Goal: Information Seeking & Learning: Check status

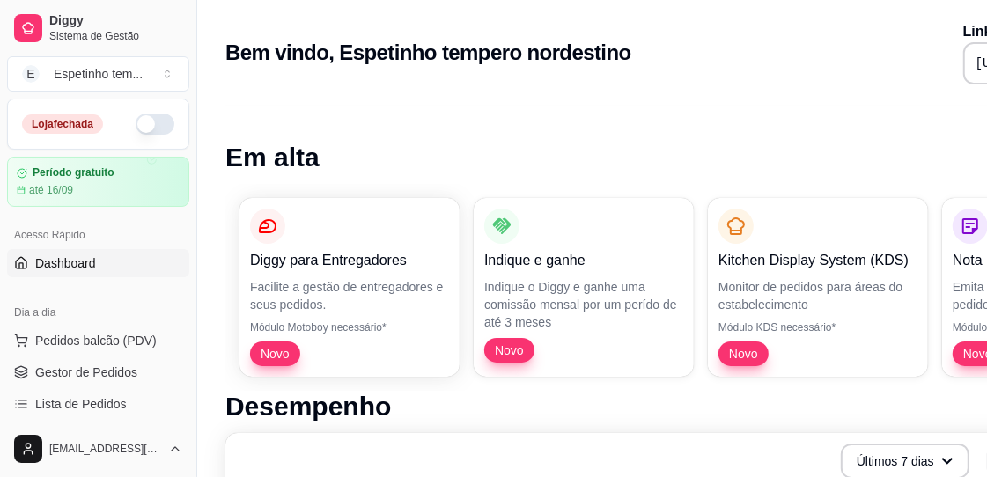
click at [146, 120] on button "button" at bounding box center [155, 124] width 39 height 21
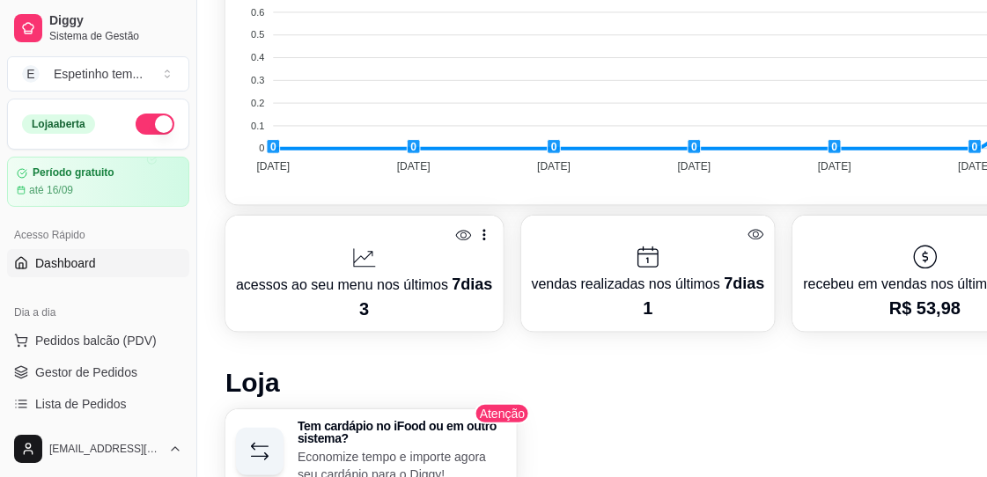
click at [885, 271] on p "recebeu em vendas nos últimos 7 dias" at bounding box center [924, 283] width 243 height 25
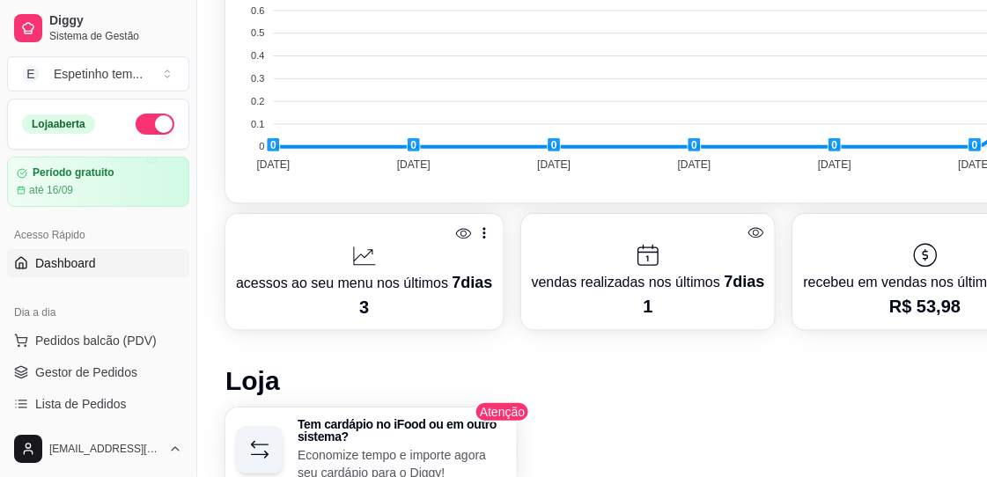
scroll to position [616, 0]
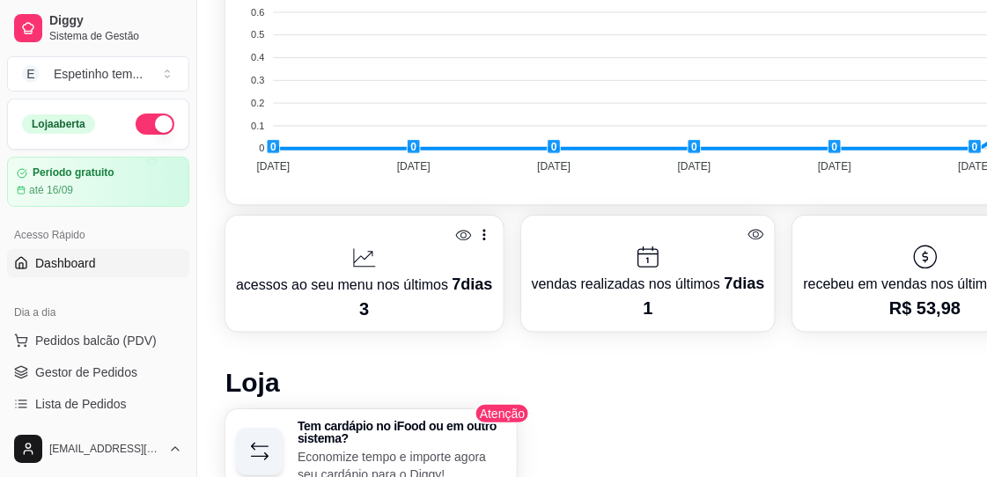
click at [911, 264] on icon at bounding box center [925, 257] width 28 height 28
click at [919, 276] on div "recebeu em vendas nos últimos 7 dias R$ 53,98" at bounding box center [924, 273] width 243 height 94
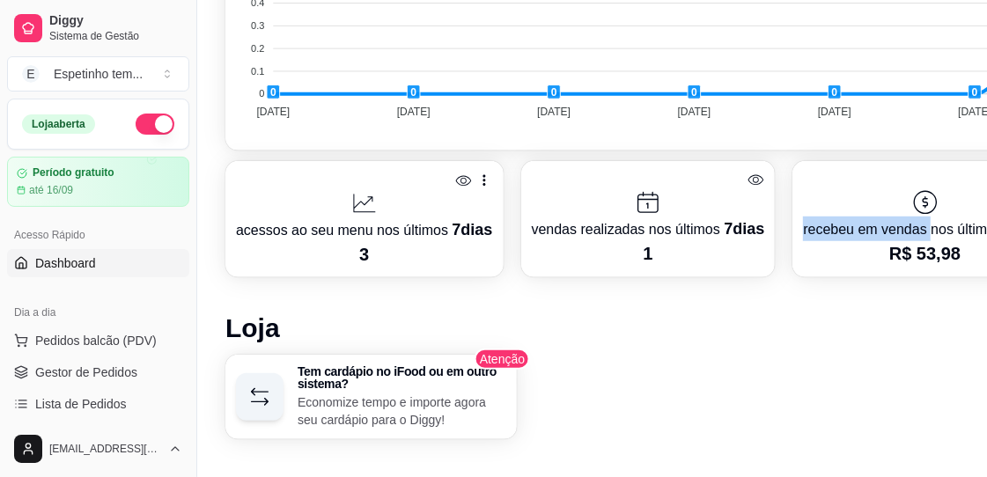
scroll to position [693, 0]
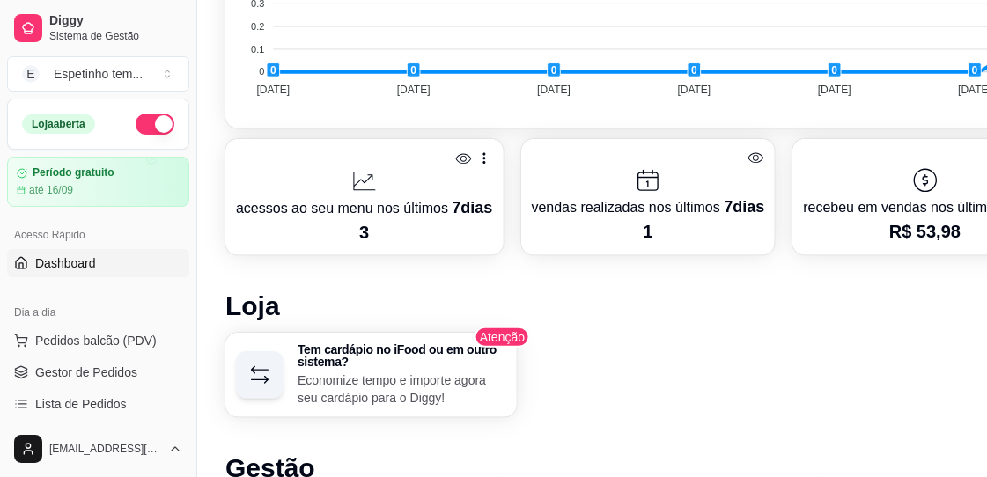
click at [916, 233] on p "R$ 53,98" at bounding box center [924, 231] width 243 height 25
click at [972, 231] on p "R$ 53,98" at bounding box center [924, 231] width 243 height 25
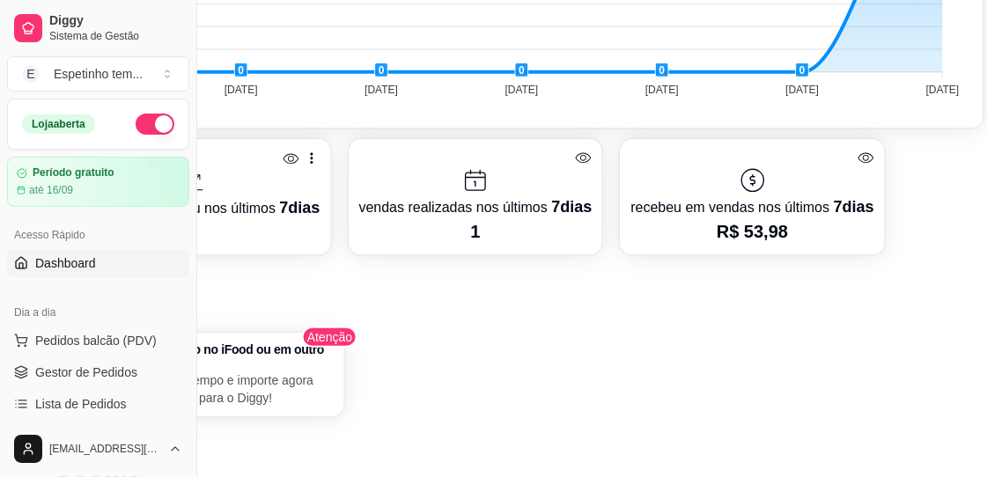
scroll to position [693, 176]
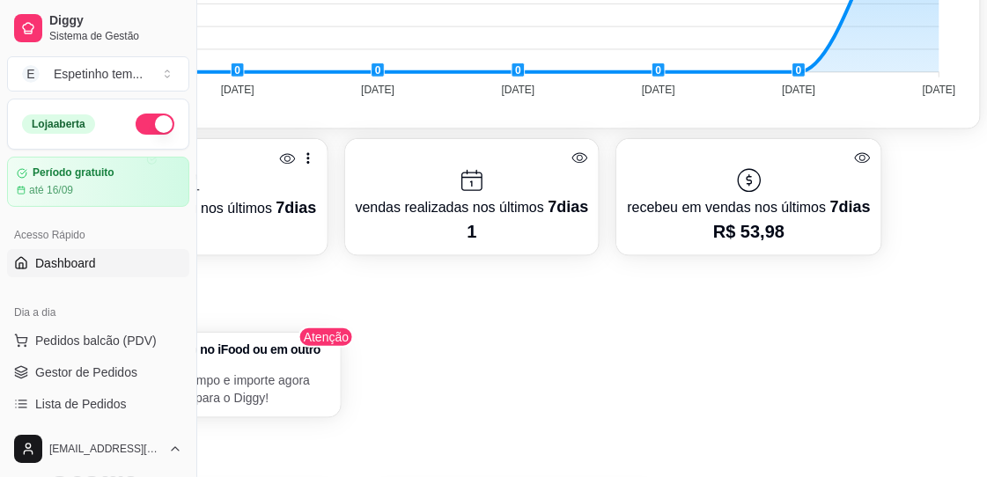
drag, startPoint x: 752, startPoint y: 183, endPoint x: 758, endPoint y: 195, distance: 13.0
click at [752, 187] on icon at bounding box center [749, 180] width 28 height 28
click at [840, 150] on div at bounding box center [748, 158] width 243 height 17
click at [854, 150] on icon at bounding box center [862, 158] width 17 height 17
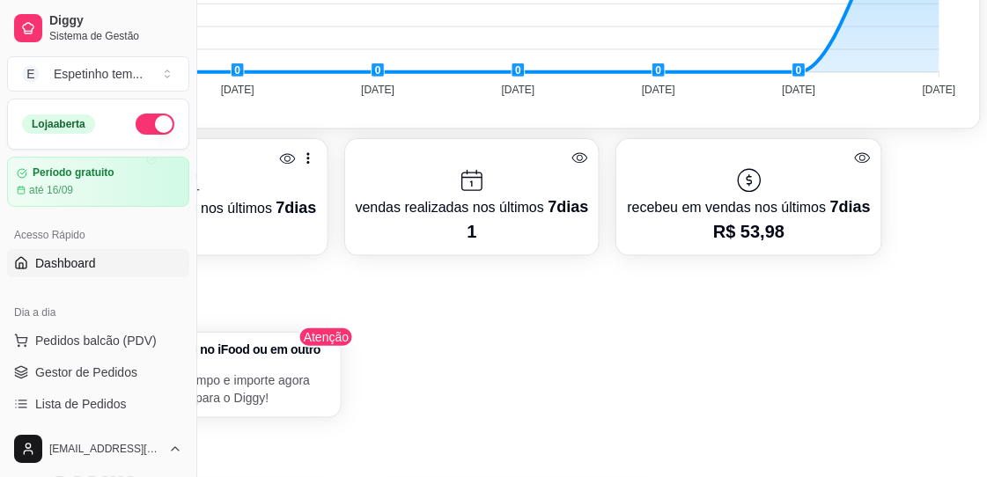
click at [790, 206] on p "recebeu em vendas nos últimos 7 dias" at bounding box center [748, 207] width 243 height 25
drag, startPoint x: 790, startPoint y: 206, endPoint x: 765, endPoint y: 221, distance: 29.6
click at [765, 221] on div "recebeu em vendas nos últimos 7 dias R$ 53,98" at bounding box center [748, 197] width 243 height 94
click at [457, 202] on p "vendas realizadas nos últimos 7 dias" at bounding box center [472, 207] width 233 height 25
click at [458, 201] on p "vendas realizadas nos últimos 7 dias" at bounding box center [472, 207] width 233 height 25
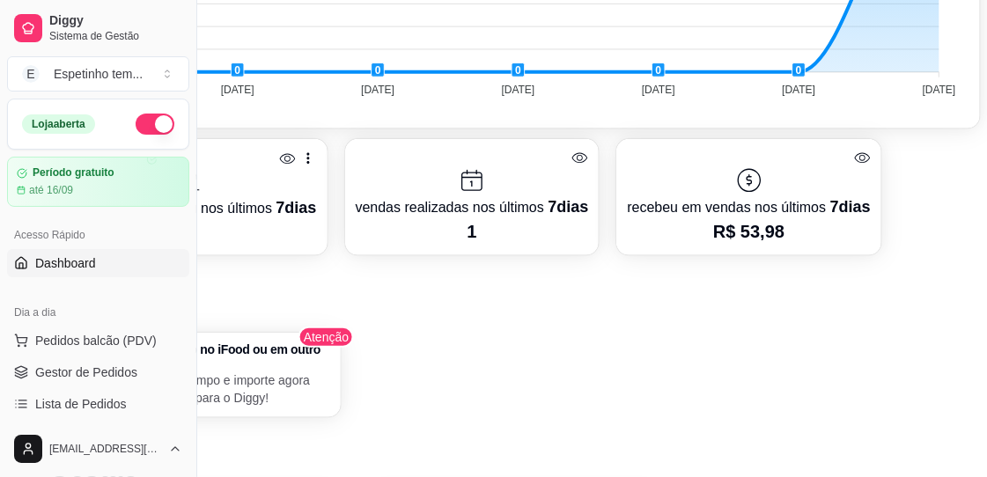
drag, startPoint x: 512, startPoint y: 185, endPoint x: 530, endPoint y: 187, distance: 17.8
click at [514, 187] on div at bounding box center [472, 180] width 233 height 28
click at [571, 150] on icon at bounding box center [579, 158] width 17 height 17
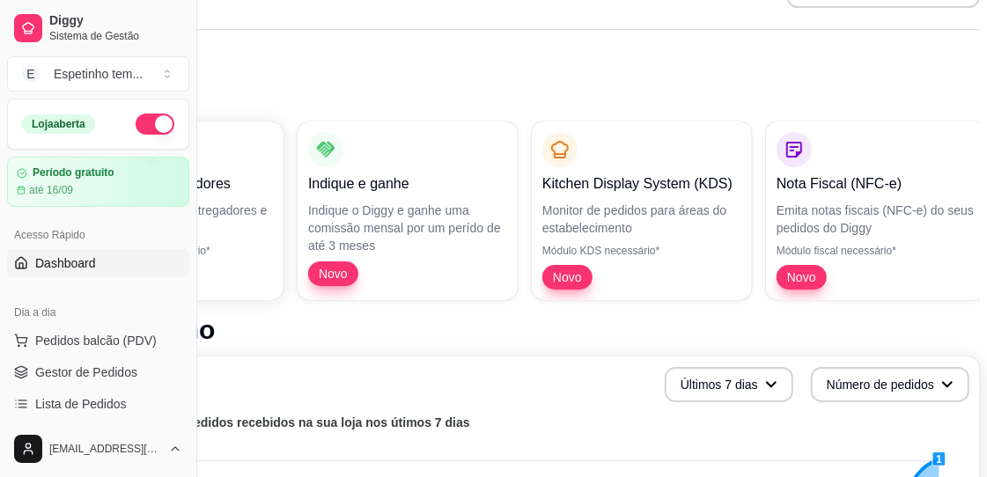
scroll to position [0, 176]
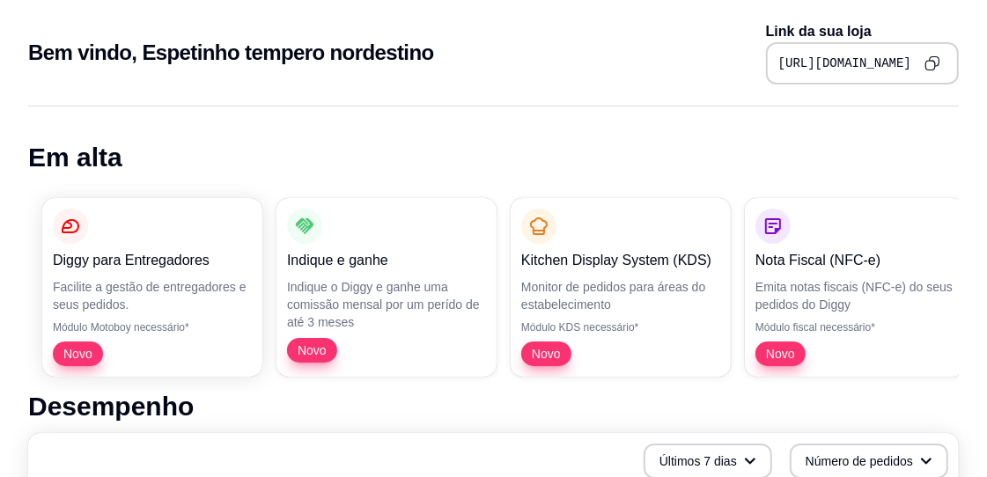
scroll to position [0, 0]
